Goal: Transaction & Acquisition: Purchase product/service

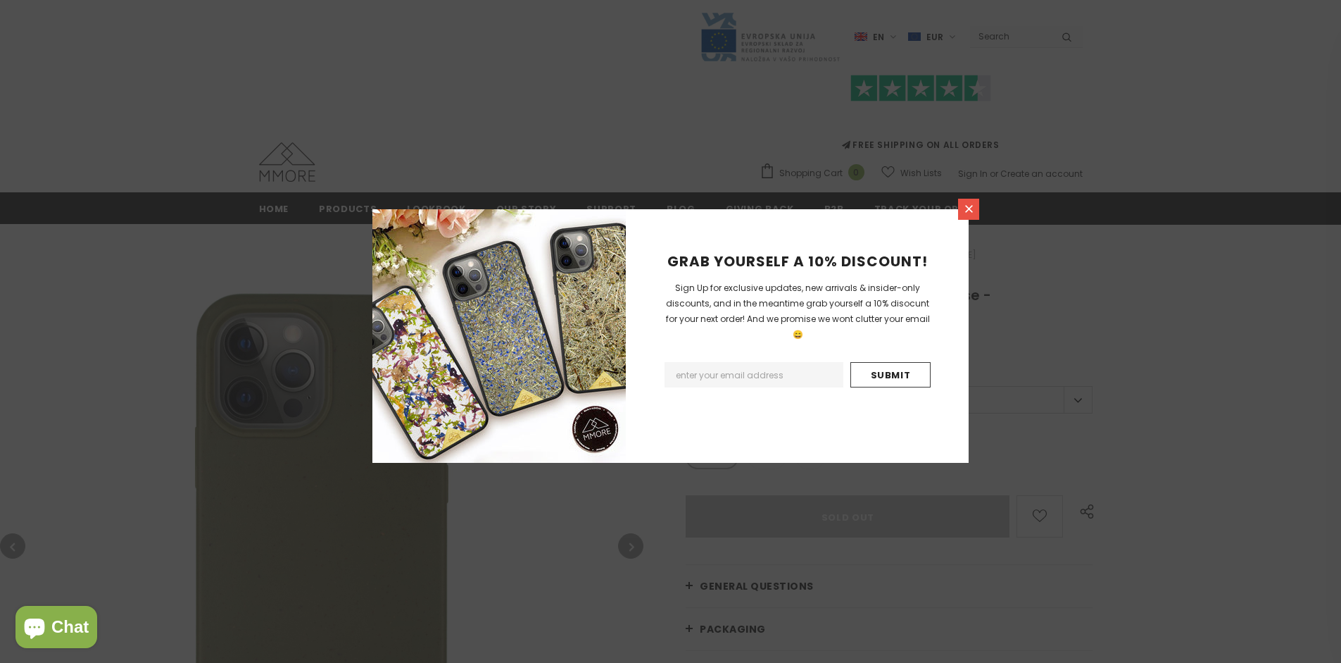
click at [969, 208] on icon at bounding box center [969, 209] width 8 height 8
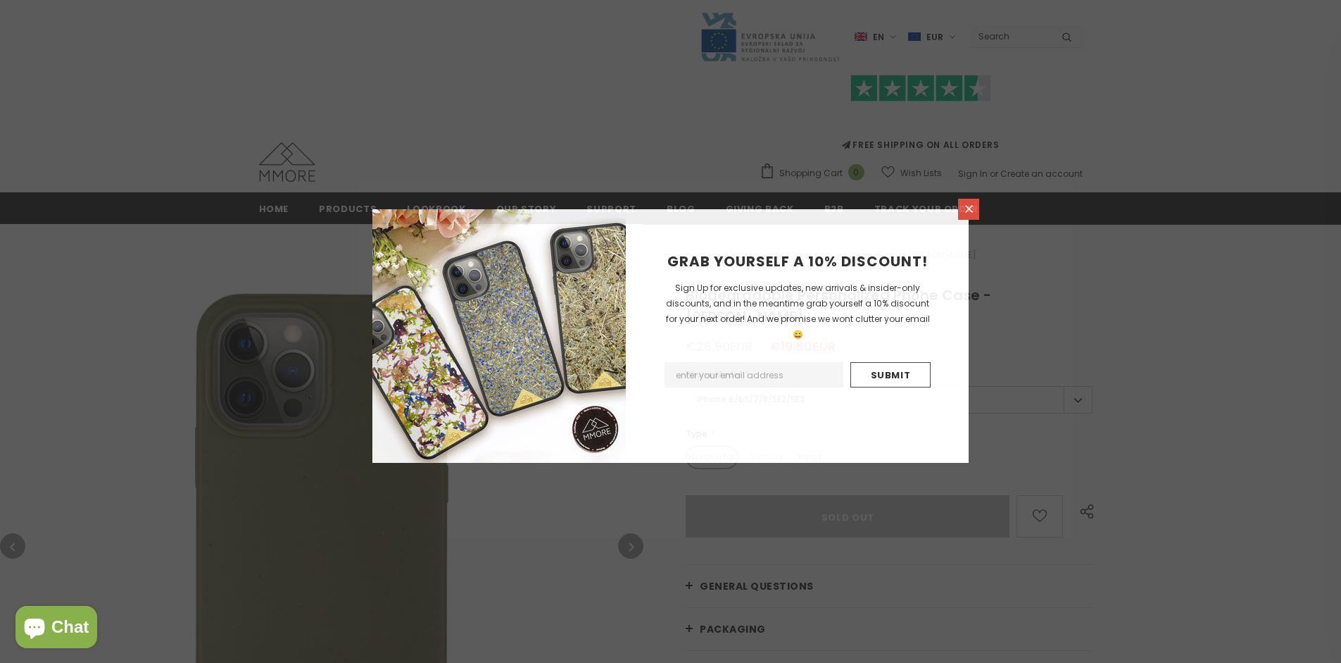
click at [969, 208] on icon at bounding box center [969, 209] width 8 height 8
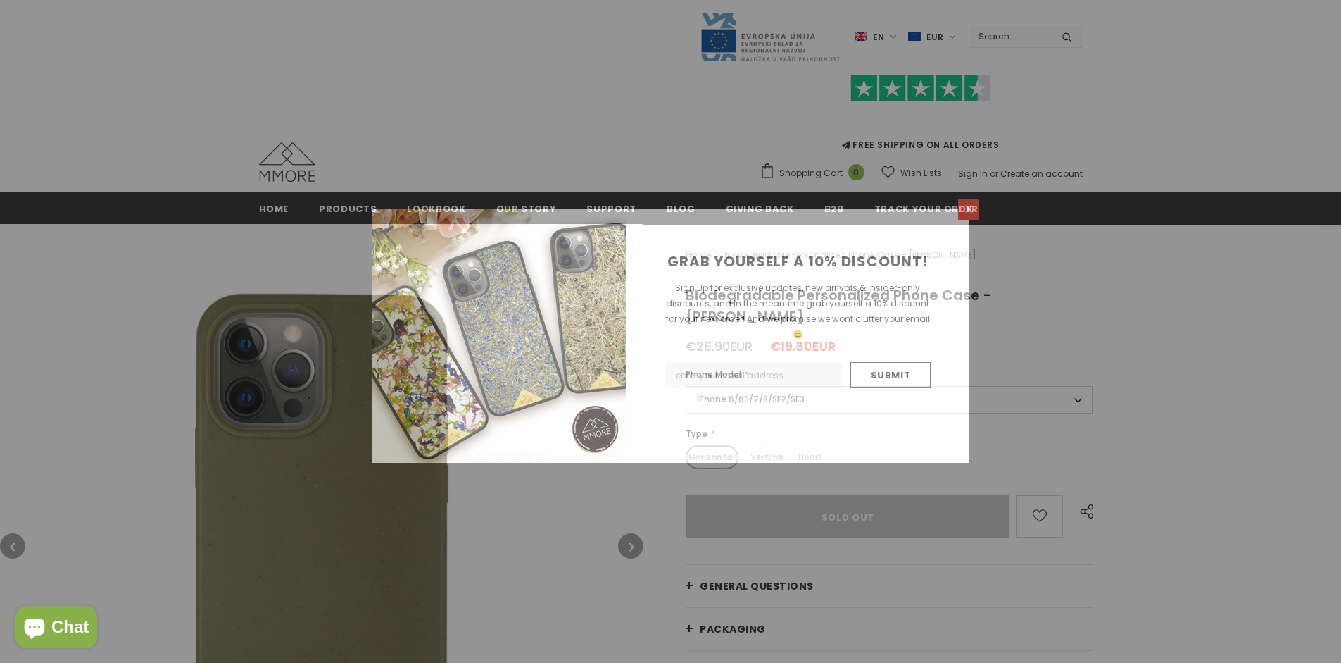
click at [969, 208] on icon at bounding box center [969, 209] width 8 height 8
